Goal: Transaction & Acquisition: Purchase product/service

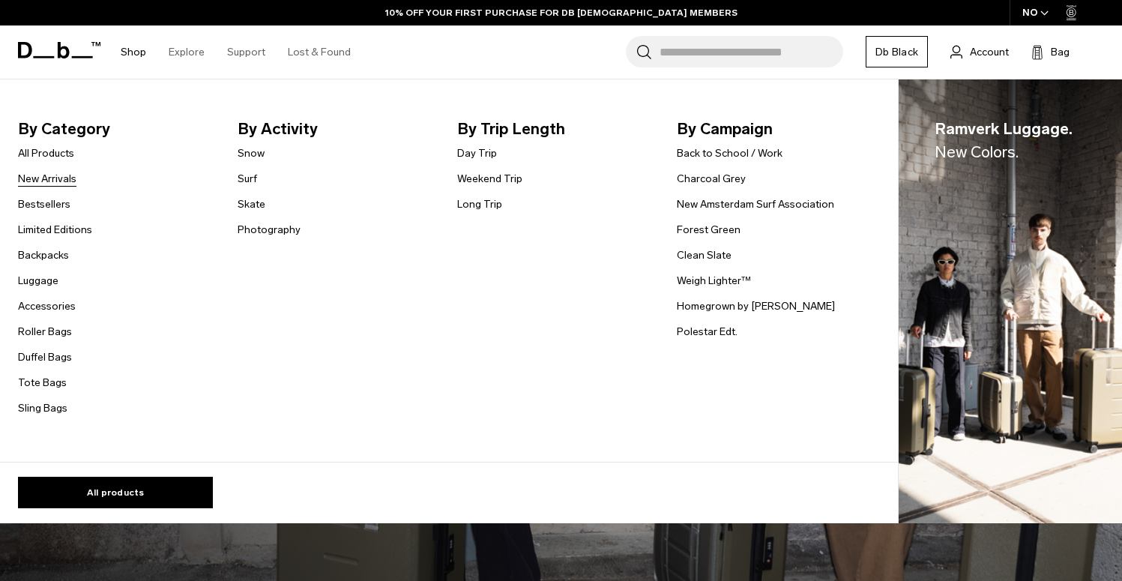
click at [35, 177] on link "New Arrivals" at bounding box center [47, 179] width 58 height 16
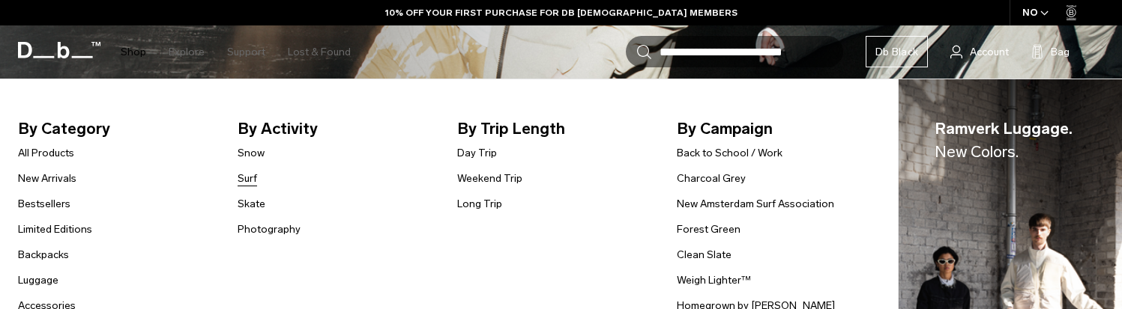
click at [253, 177] on link "Surf" at bounding box center [247, 179] width 19 height 16
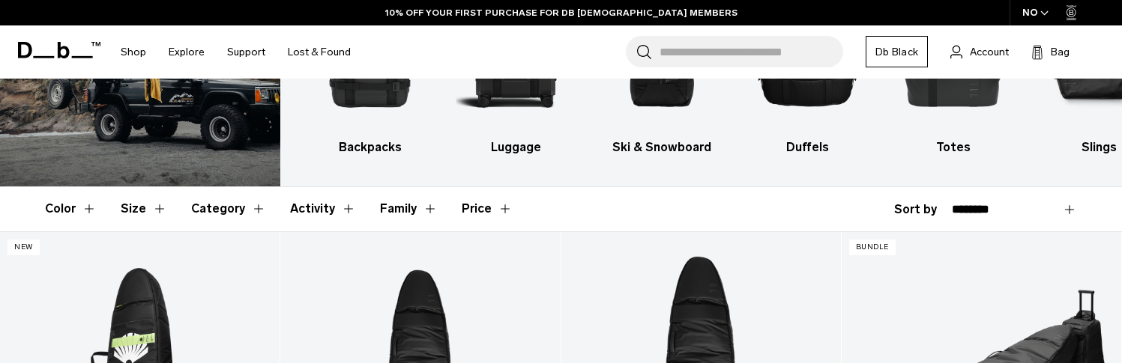
scroll to position [283, 0]
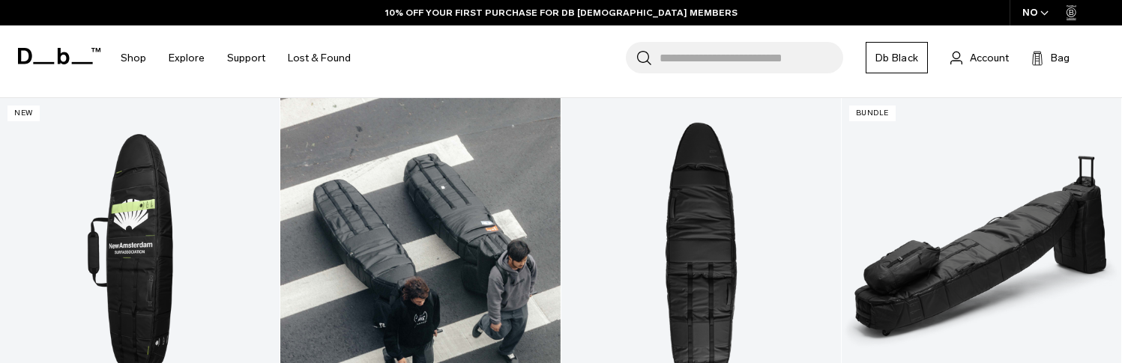
click at [364, 205] on link "Surf Pro Coffin 6'6 - 3-4 Boards" at bounding box center [420, 253] width 280 height 311
